Goal: Information Seeking & Learning: Compare options

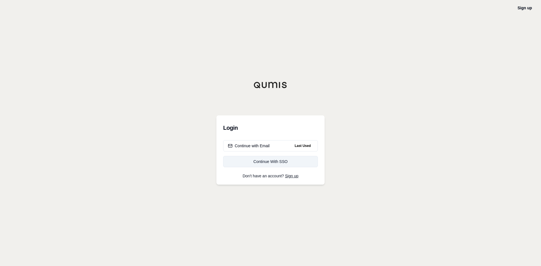
click at [266, 163] on div "Continue With SSO" at bounding box center [270, 162] width 85 height 6
click at [249, 146] on div "Continue with Email" at bounding box center [249, 146] width 42 height 6
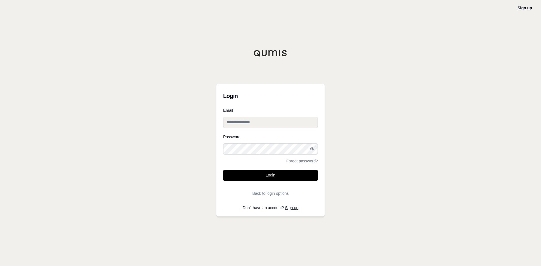
click at [244, 125] on input "Email" at bounding box center [270, 122] width 95 height 11
type input "**********"
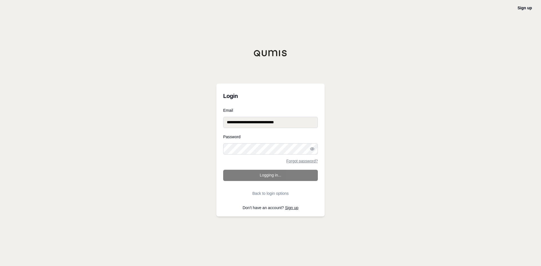
drag, startPoint x: 200, startPoint y: 118, endPoint x: 161, endPoint y: 116, distance: 38.9
click at [170, 118] on div "**********" at bounding box center [270, 133] width 541 height 266
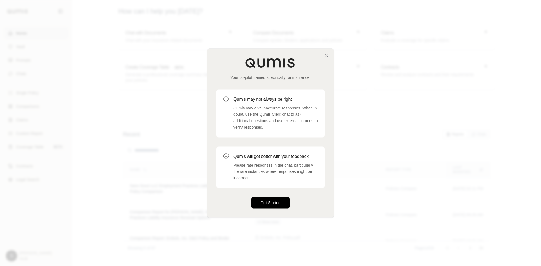
click at [272, 204] on button "Get Started" at bounding box center [270, 202] width 38 height 11
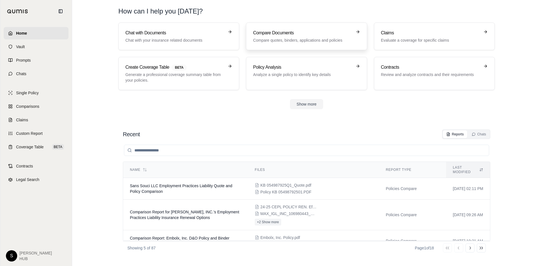
click at [294, 41] on p "Compare quotes, binders, applications and policies" at bounding box center [302, 40] width 99 height 6
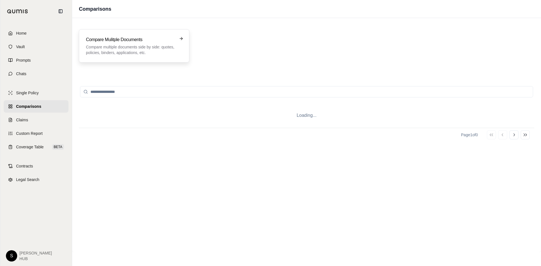
click at [123, 39] on h3 "Compare Mulitple Documents" at bounding box center [130, 39] width 88 height 7
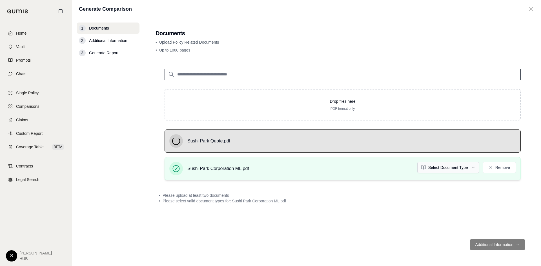
click at [448, 168] on html "Home Vault Prompts Chats Single Policy Comparisons Claims Custom Report Coverag…" at bounding box center [270, 133] width 541 height 266
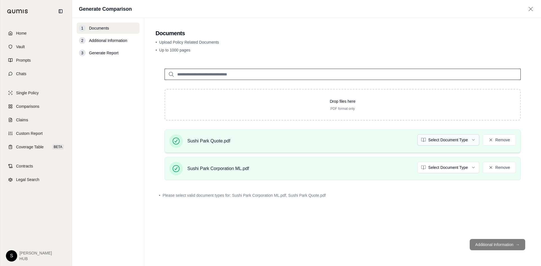
click at [439, 138] on html "Home Vault Prompts Chats Single Policy Comparisons Claims Custom Report Coverag…" at bounding box center [270, 133] width 541 height 266
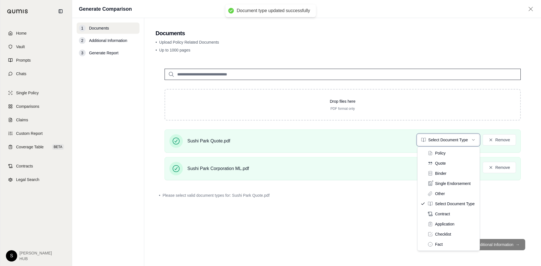
click at [358, 175] on html "Document type updated successfully Home Vault Prompts Chats Single Policy Compa…" at bounding box center [270, 133] width 541 height 266
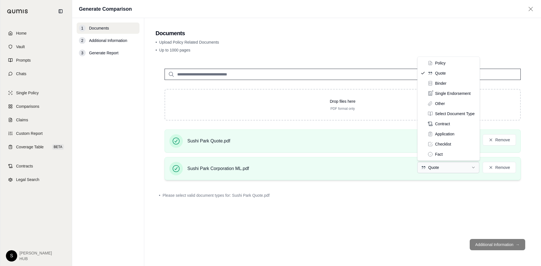
click at [429, 170] on html "Document type updated successfully Home Vault Prompts Chats Single Policy Compa…" at bounding box center [270, 133] width 541 height 266
click at [297, 171] on html "Home Vault Prompts Chats Single Policy Comparisons Claims Custom Report Coverag…" at bounding box center [270, 133] width 541 height 266
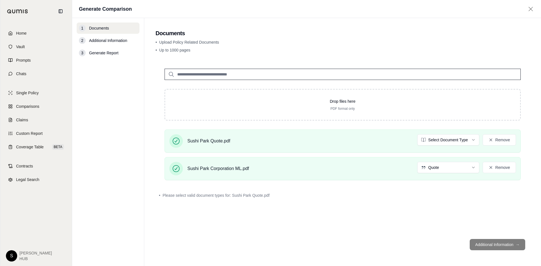
click at [297, 171] on div "Sushi Park Corporation ML.pdf Quote Remove" at bounding box center [342, 169] width 347 height 14
click at [211, 166] on span "Sushi Park Corporation ML.pdf" at bounding box center [218, 168] width 62 height 7
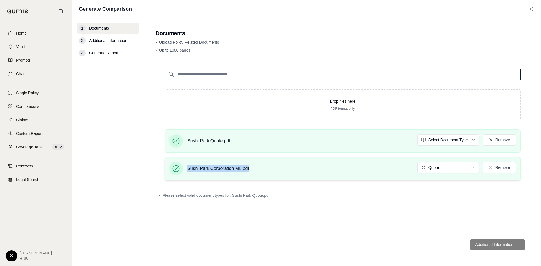
click at [211, 166] on span "Sushi Park Corporation ML.pdf" at bounding box center [218, 168] width 62 height 7
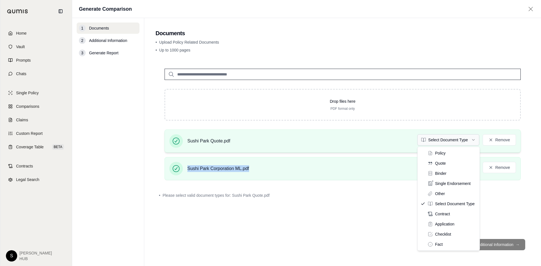
click at [469, 140] on html "Home Vault Prompts Chats Single Policy Comparisons Claims Custom Report Coverag…" at bounding box center [270, 133] width 541 height 266
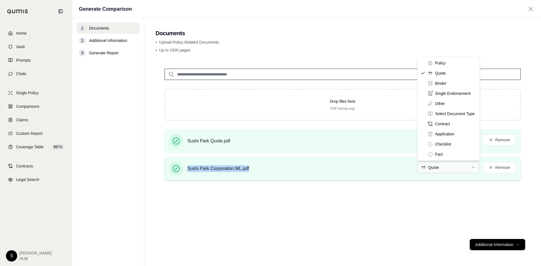
click at [437, 166] on html "Home Vault Prompts Chats Single Policy Comparisons Claims Custom Report Coverag…" at bounding box center [270, 133] width 541 height 266
click at [421, 237] on html "Home Vault Prompts Chats Single Policy Comparisons Claims Custom Report Coverag…" at bounding box center [270, 133] width 541 height 266
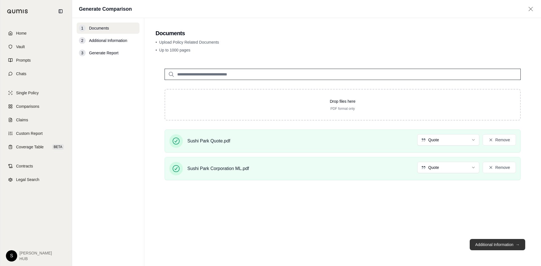
click at [497, 245] on button "Additional Information →" at bounding box center [498, 244] width 56 height 11
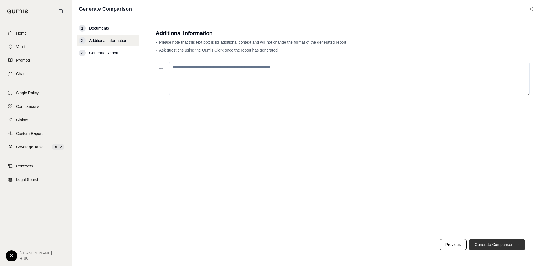
click at [489, 246] on button "Generate Comparison →" at bounding box center [497, 244] width 56 height 11
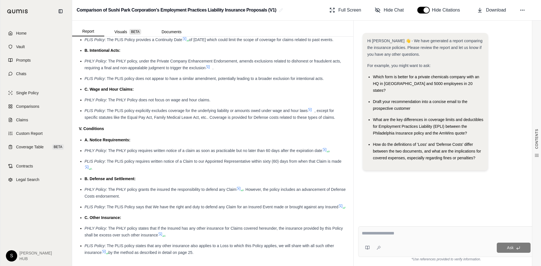
scroll to position [1098, 0]
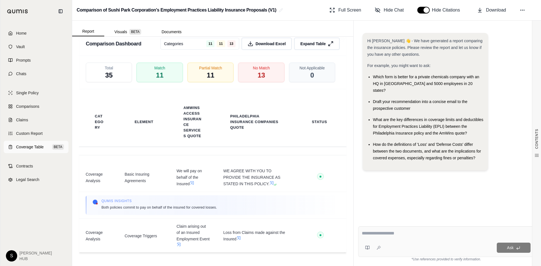
click at [34, 149] on span "Coverage Table" at bounding box center [30, 147] width 28 height 6
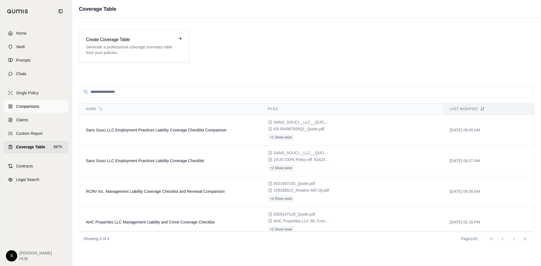
click at [36, 108] on span "Comparisons" at bounding box center [27, 107] width 23 height 6
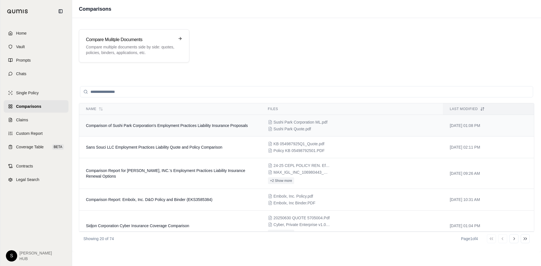
click at [192, 131] on td "Comparison of Sushi Park Corporation's Employment Practices Liability Insurance…" at bounding box center [170, 126] width 182 height 22
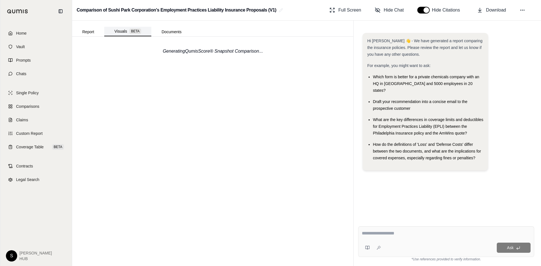
click at [137, 31] on span "BETA" at bounding box center [135, 31] width 12 height 6
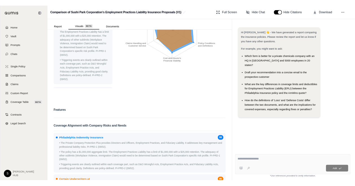
scroll to position [96, 0]
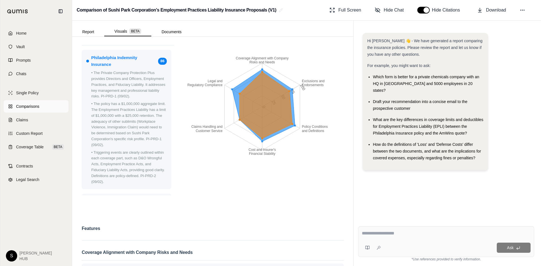
click at [25, 107] on span "Comparisons" at bounding box center [27, 107] width 23 height 6
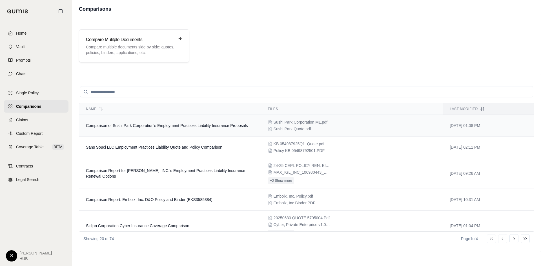
click at [167, 122] on td "Comparison of Sushi Park Corporation's Employment Practices Liability Insurance…" at bounding box center [170, 126] width 182 height 22
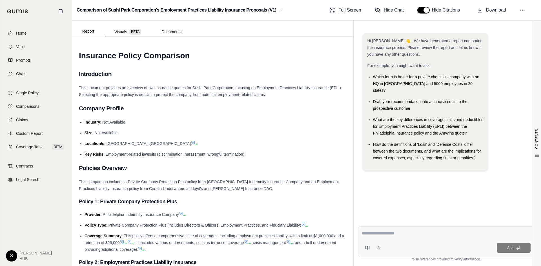
click at [391, 235] on textarea at bounding box center [446, 233] width 169 height 7
type textarea "*"
type textarea "**********"
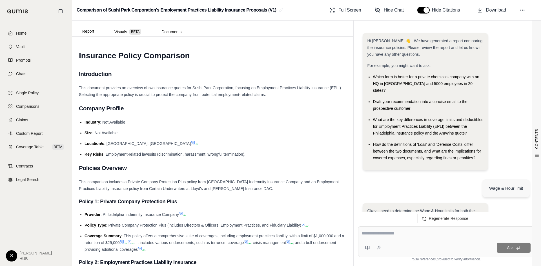
scroll to position [628, 0]
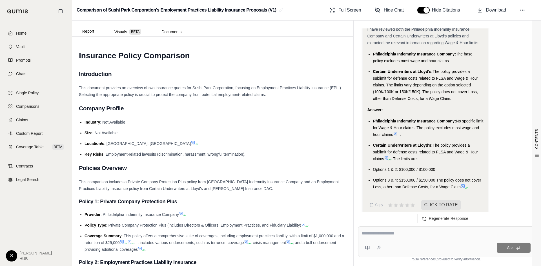
click at [373, 234] on textarea at bounding box center [446, 233] width 169 height 7
type textarea "**********"
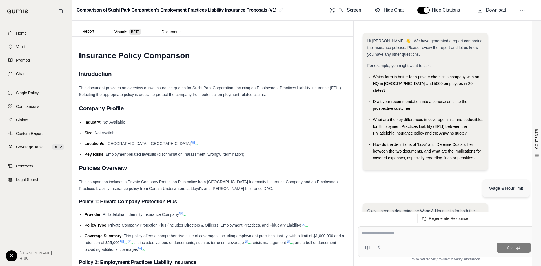
scroll to position [1370, 0]
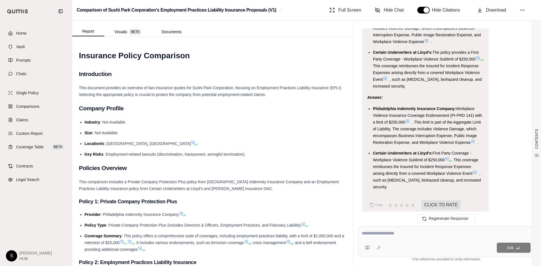
click at [404, 237] on div at bounding box center [446, 234] width 169 height 9
click at [388, 233] on textarea at bounding box center [446, 233] width 169 height 7
click at [405, 237] on div "**********" at bounding box center [446, 234] width 169 height 9
click at [403, 233] on textarea "**********" at bounding box center [446, 233] width 169 height 7
type textarea "**********"
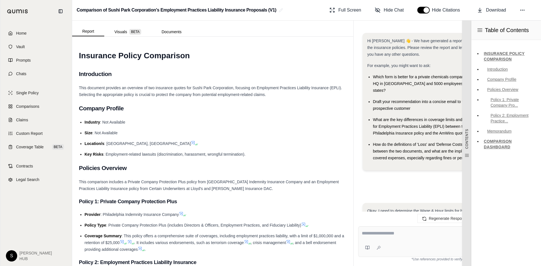
scroll to position [1867, 0]
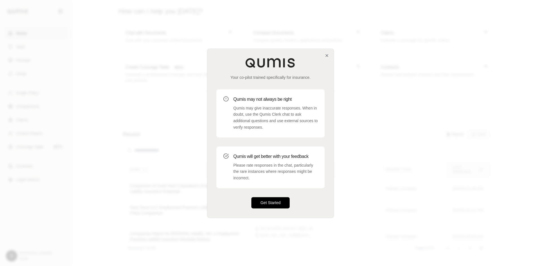
click at [266, 205] on button "Get Started" at bounding box center [270, 202] width 38 height 11
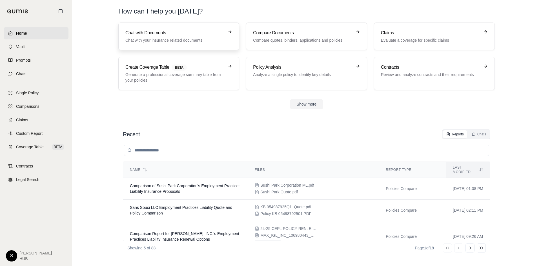
click at [180, 30] on h3 "Chat with Documents" at bounding box center [174, 33] width 99 height 7
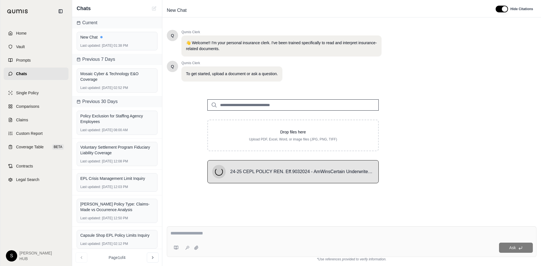
click at [197, 233] on textarea at bounding box center [351, 233] width 362 height 7
type textarea "***"
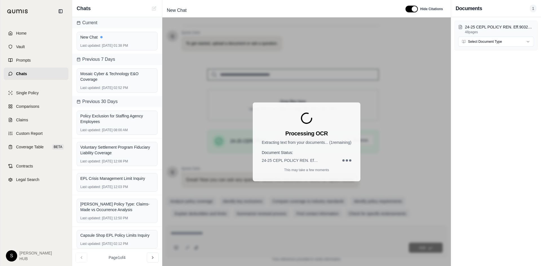
scroll to position [38, 0]
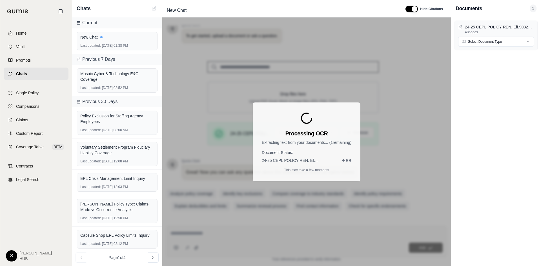
click at [380, 81] on div "Processing OCR Extracting text from your documents... ( 1 remaining) Document S…" at bounding box center [306, 141] width 289 height 249
click at [247, 63] on div "Processing OCR Extracting text from your documents... ( 1 remaining) Document S…" at bounding box center [306, 141] width 289 height 249
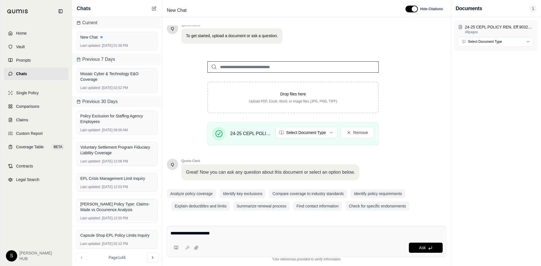
type textarea "**********"
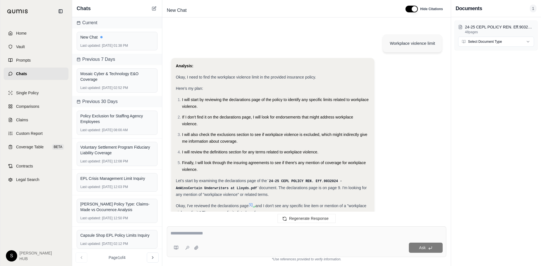
scroll to position [554, 0]
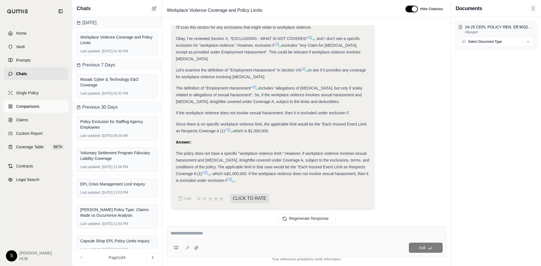
click at [31, 106] on span "Comparisons" at bounding box center [27, 107] width 23 height 6
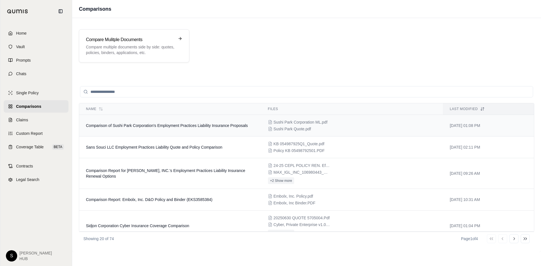
click at [159, 125] on span "Comparison of Sushi Park Corporation's Employment Practices Liability Insurance…" at bounding box center [167, 125] width 162 height 5
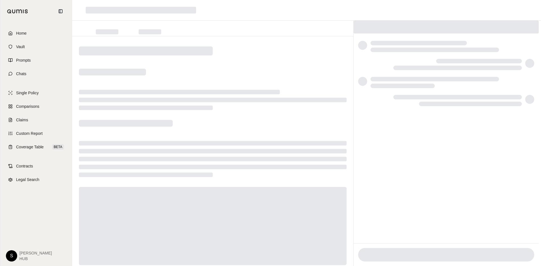
click at [159, 125] on div at bounding box center [126, 123] width 94 height 7
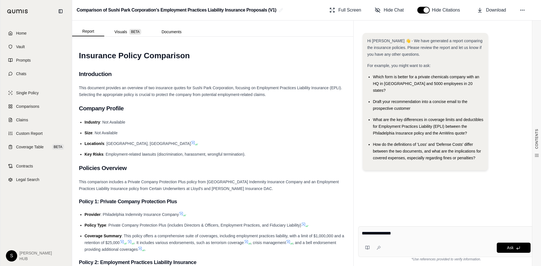
type textarea "**********"
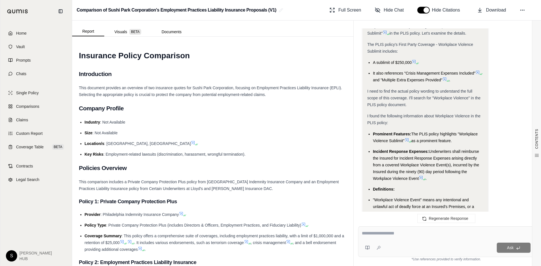
scroll to position [752, 0]
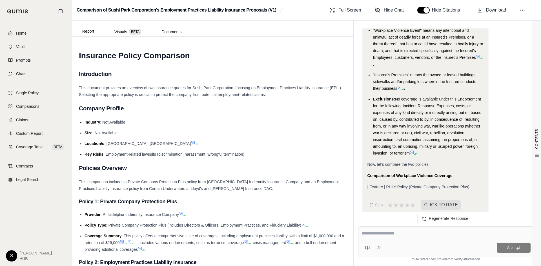
click at [382, 235] on textarea at bounding box center [446, 233] width 169 height 7
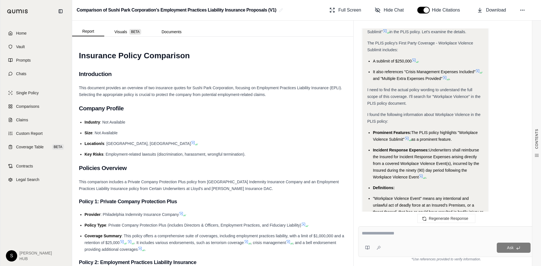
scroll to position [592, 0]
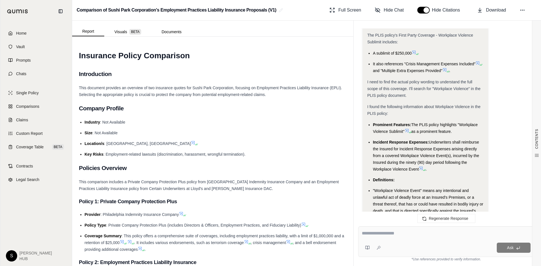
click at [408, 129] on icon at bounding box center [406, 130] width 3 height 3
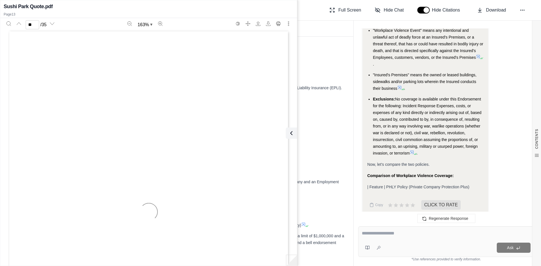
scroll to position [4363, 0]
type input "**"
click at [294, 134] on button at bounding box center [290, 133] width 11 height 11
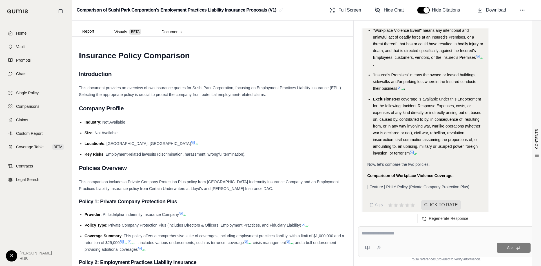
scroll to position [583, 0]
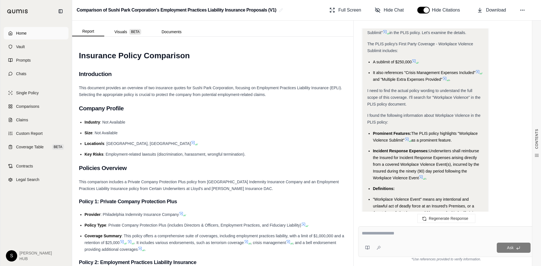
click at [26, 34] on span "Home" at bounding box center [21, 33] width 10 height 6
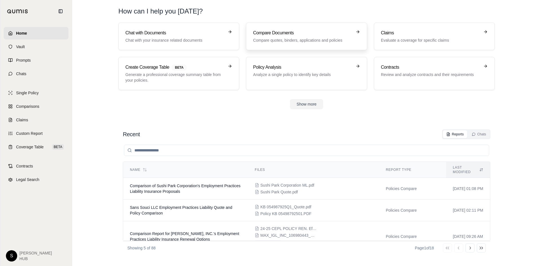
click at [296, 30] on h3 "Compare Documents" at bounding box center [302, 33] width 99 height 7
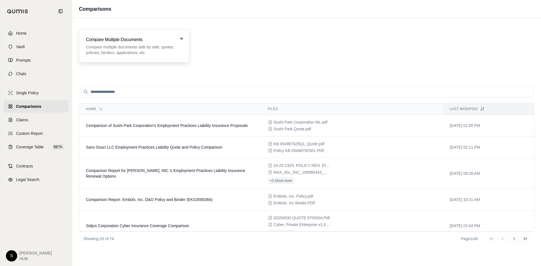
click at [116, 39] on h3 "Compare Mulitple Documents" at bounding box center [130, 39] width 88 height 7
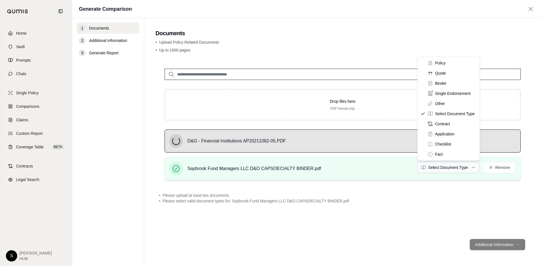
click at [439, 167] on html "Home Vault Prompts Chats Single Policy Comparisons Claims Custom Report Coverag…" at bounding box center [270, 133] width 541 height 266
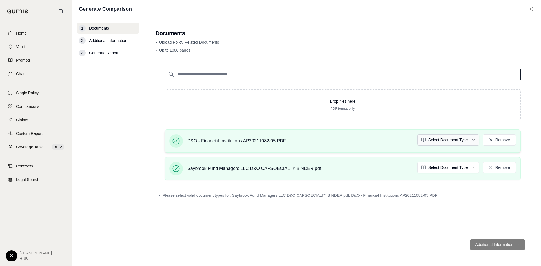
click at [438, 140] on html "Home Vault Prompts Chats Single Policy Comparisons Claims Custom Report Coverag…" at bounding box center [270, 133] width 541 height 266
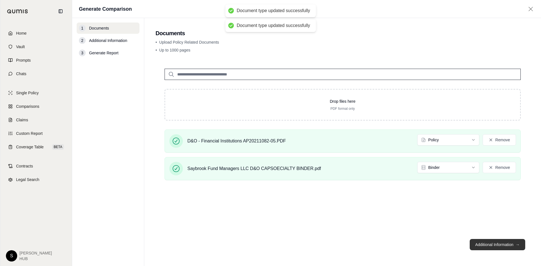
click at [489, 245] on button "Additional Information →" at bounding box center [498, 244] width 56 height 11
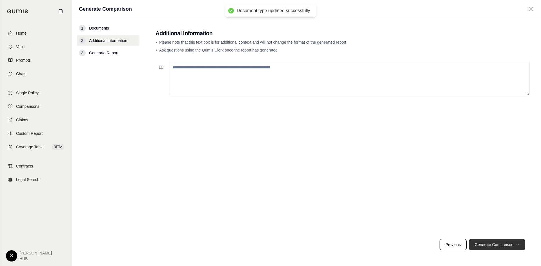
click at [502, 246] on button "Generate Comparison →" at bounding box center [497, 244] width 56 height 11
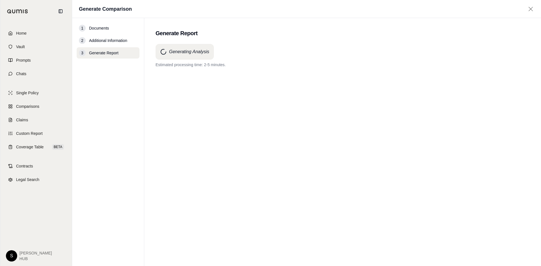
click at [361, 60] on div "Generating Analysis Estimated processing time: 2-5 minutes." at bounding box center [343, 56] width 374 height 24
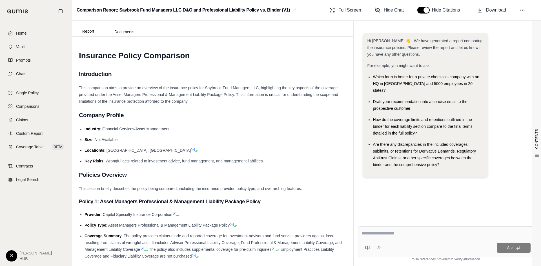
click at [374, 229] on div "Ask" at bounding box center [446, 242] width 176 height 31
type textarea "*"
type textarea "**********"
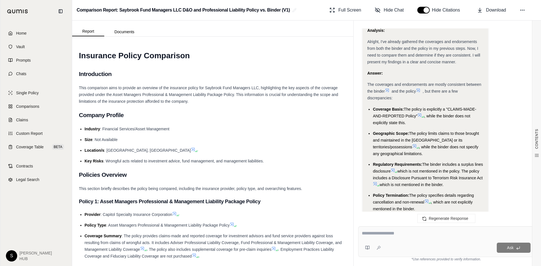
scroll to position [1205, 0]
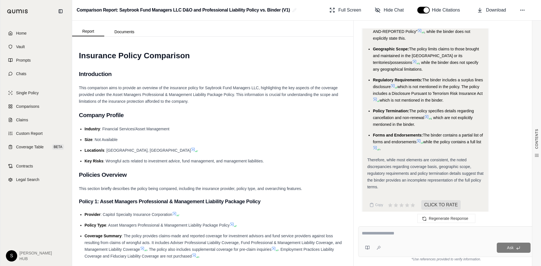
click at [386, 234] on textarea at bounding box center [446, 233] width 169 height 7
type textarea "**********"
click at [517, 251] on button "Ask" at bounding box center [514, 248] width 34 height 10
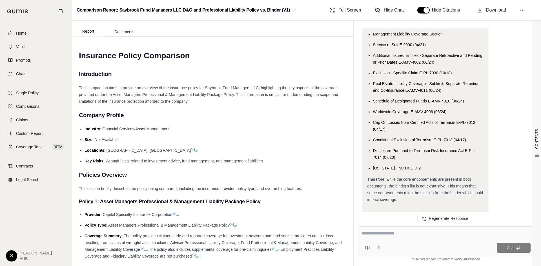
scroll to position [1621, 0]
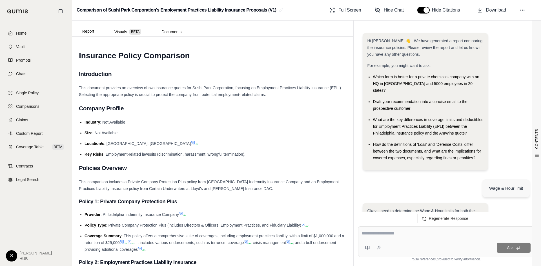
scroll to position [1867, 0]
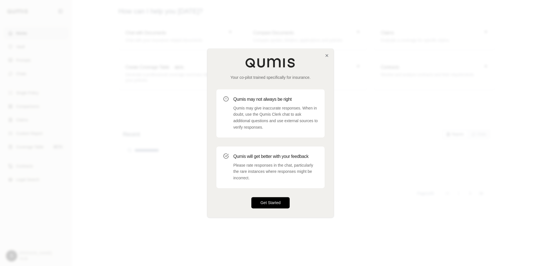
click at [276, 199] on button "Get Started" at bounding box center [270, 202] width 38 height 11
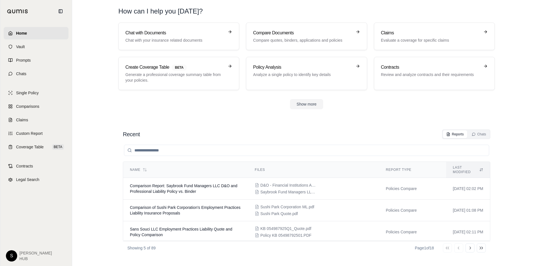
click at [301, 22] on header "How can I help you [DATE]?" at bounding box center [306, 11] width 395 height 23
click at [303, 38] on p "Compare quotes, binders, applications and policies" at bounding box center [302, 40] width 99 height 6
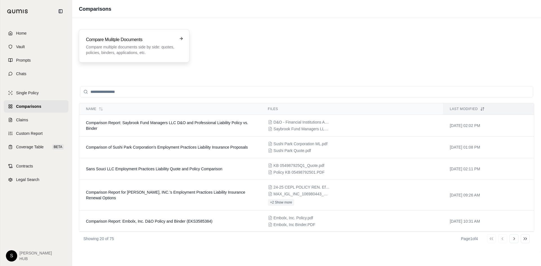
click at [109, 32] on div "Compare Mulitple Documents Compare multiple documents side by side: quotes, pol…" at bounding box center [134, 45] width 110 height 33
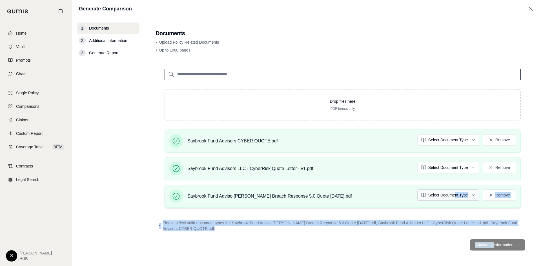
drag, startPoint x: 489, startPoint y: 245, endPoint x: 437, endPoint y: 195, distance: 72.4
click at [441, 196] on main "Documents • Upload Policy Related Documents • Up to 1000 pages Drop files here …" at bounding box center [342, 142] width 397 height 248
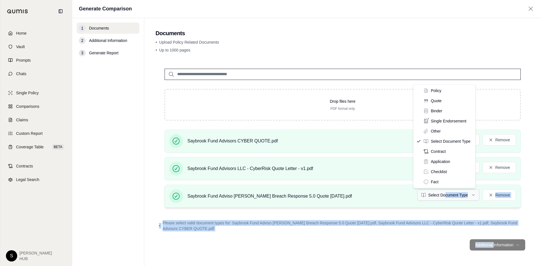
click at [434, 194] on html "Home Vault Prompts Chats Single Policy Comparisons Claims Custom Report Coverag…" at bounding box center [270, 133] width 541 height 266
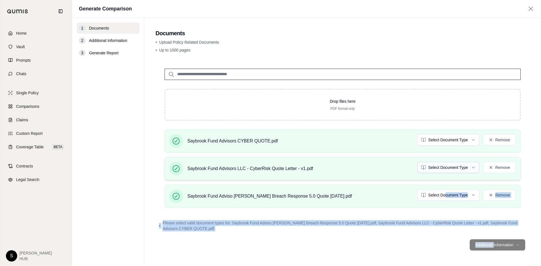
click at [429, 171] on html "Home Vault Prompts Chats Single Policy Comparisons Claims Custom Report Coverag…" at bounding box center [270, 133] width 541 height 266
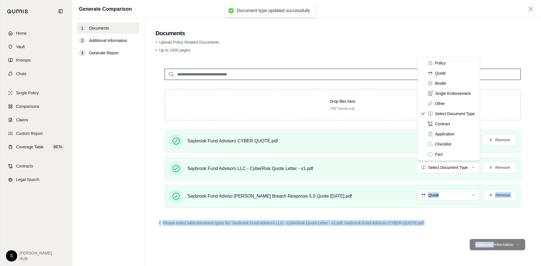
drag, startPoint x: 435, startPoint y: 68, endPoint x: 437, endPoint y: 74, distance: 6.4
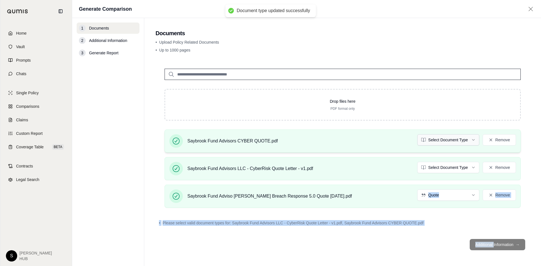
click at [430, 142] on html "Document type updated successfully Home Vault Prompts Chats Single Policy Compa…" at bounding box center [270, 133] width 541 height 266
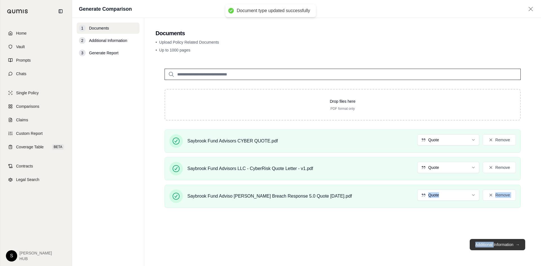
click at [493, 244] on button "Additional Information →" at bounding box center [498, 244] width 56 height 11
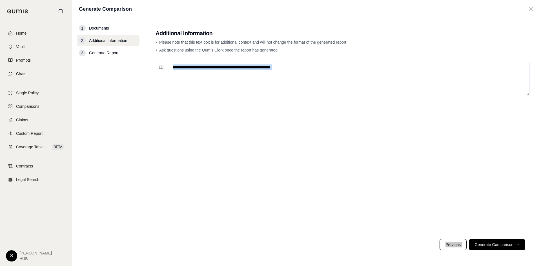
click at [505, 243] on button "Generate Comparison →" at bounding box center [497, 244] width 56 height 11
